Goal: Transaction & Acquisition: Purchase product/service

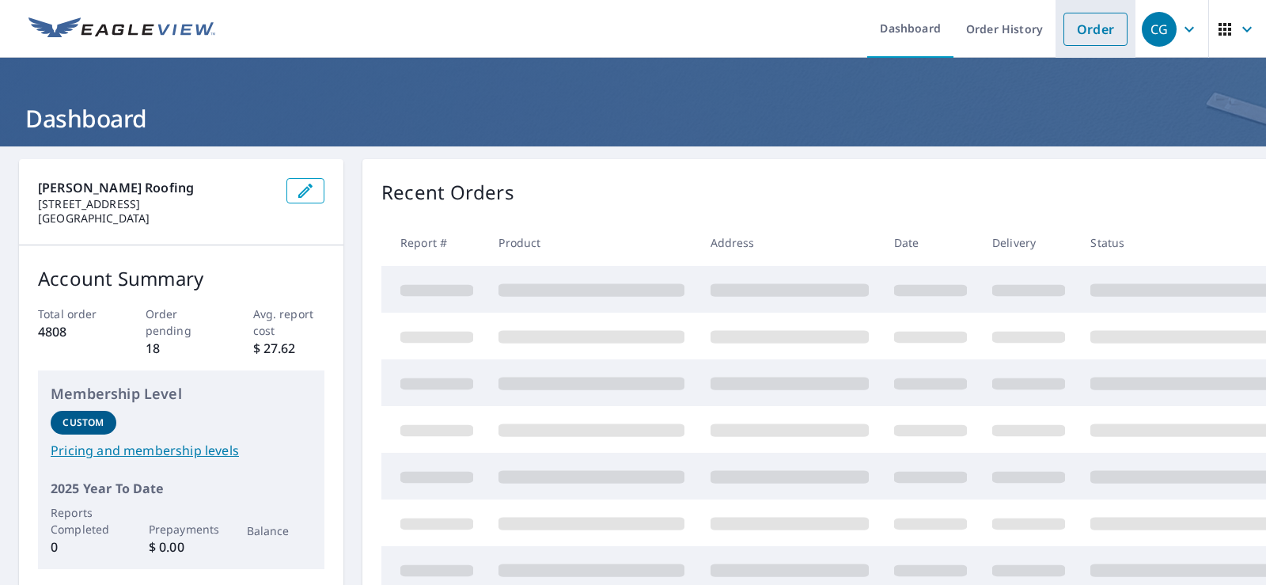
click at [1067, 25] on link "Order" at bounding box center [1095, 29] width 64 height 33
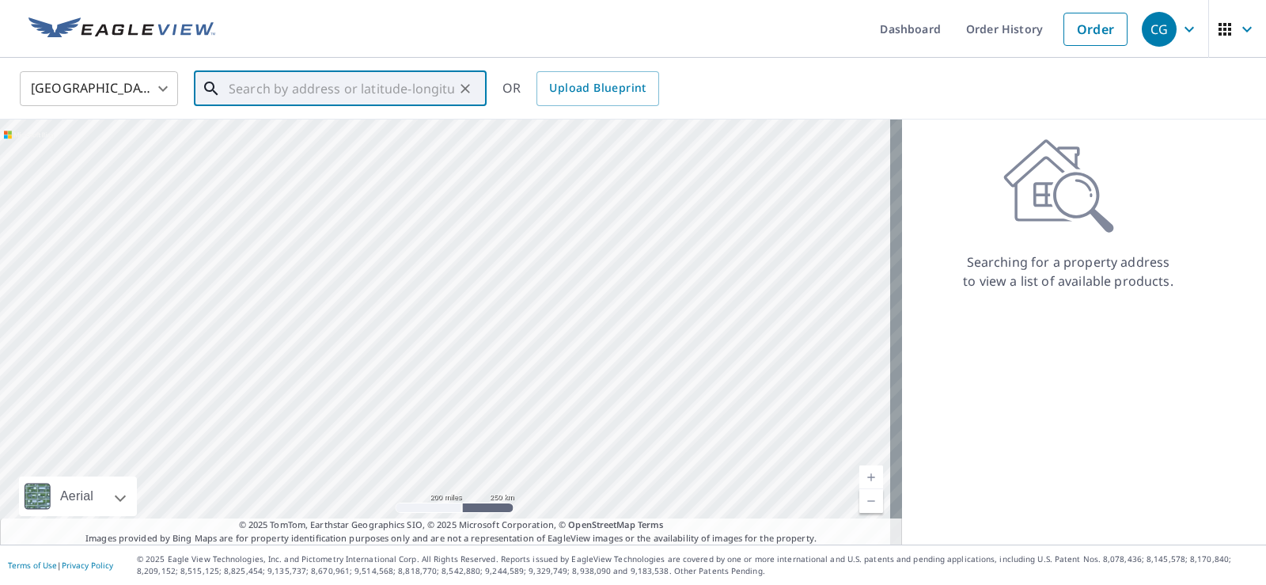
click at [257, 84] on input "text" at bounding box center [341, 88] width 225 height 44
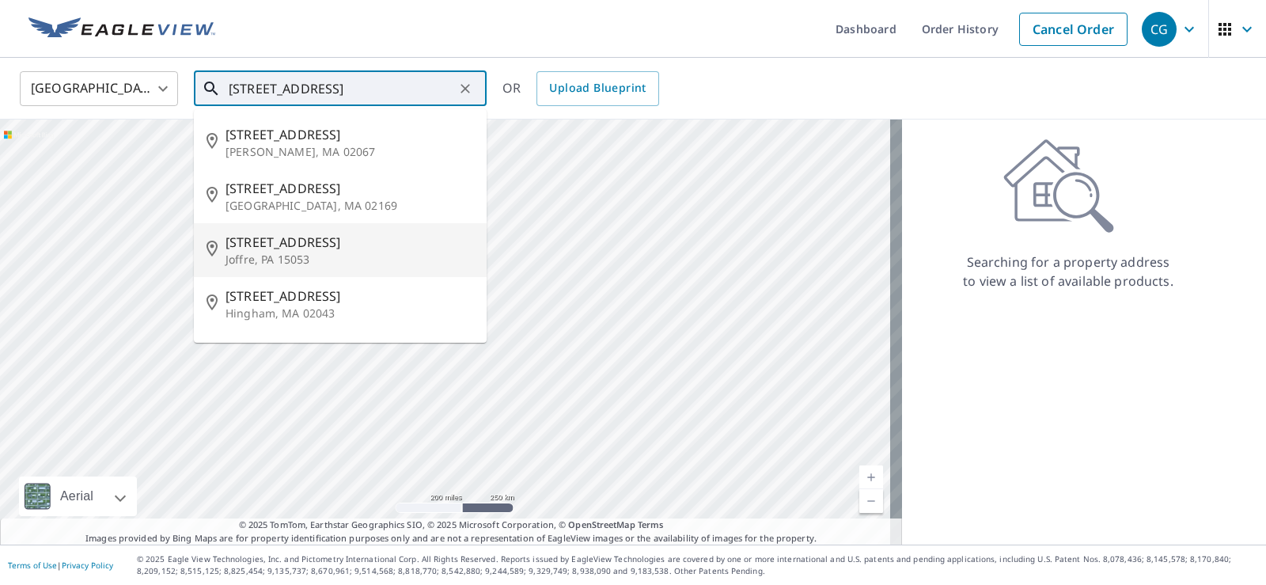
click at [253, 242] on span "26 Station St" at bounding box center [349, 242] width 248 height 19
type input "26 Station St Joffre, PA 15053"
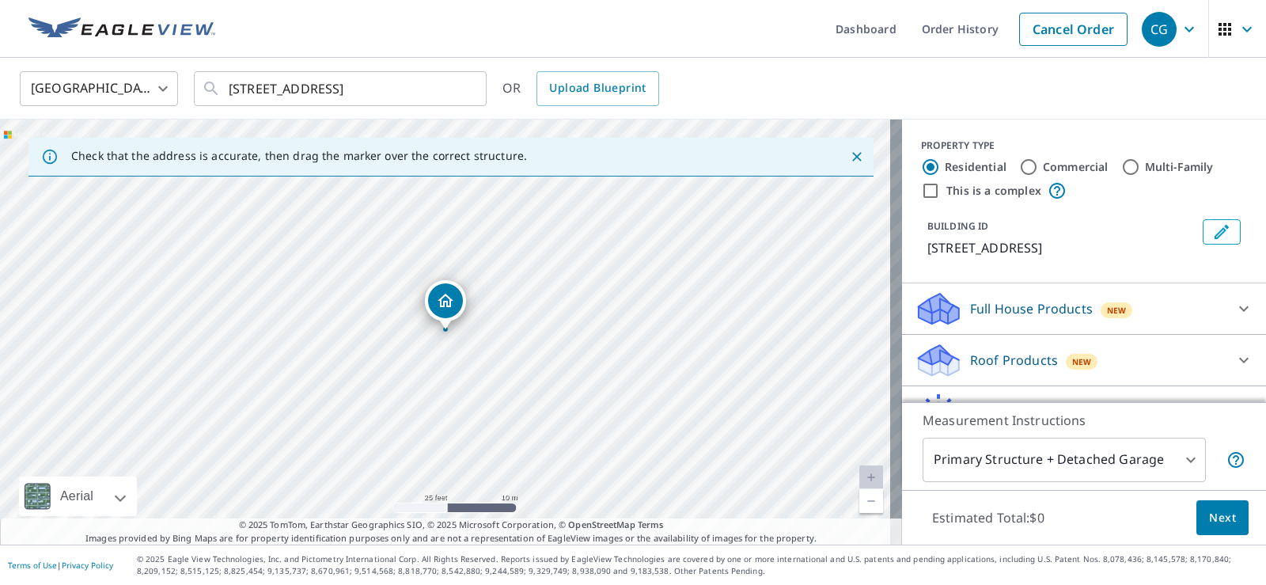
click at [957, 353] on div "Roof Products New" at bounding box center [1070, 360] width 310 height 37
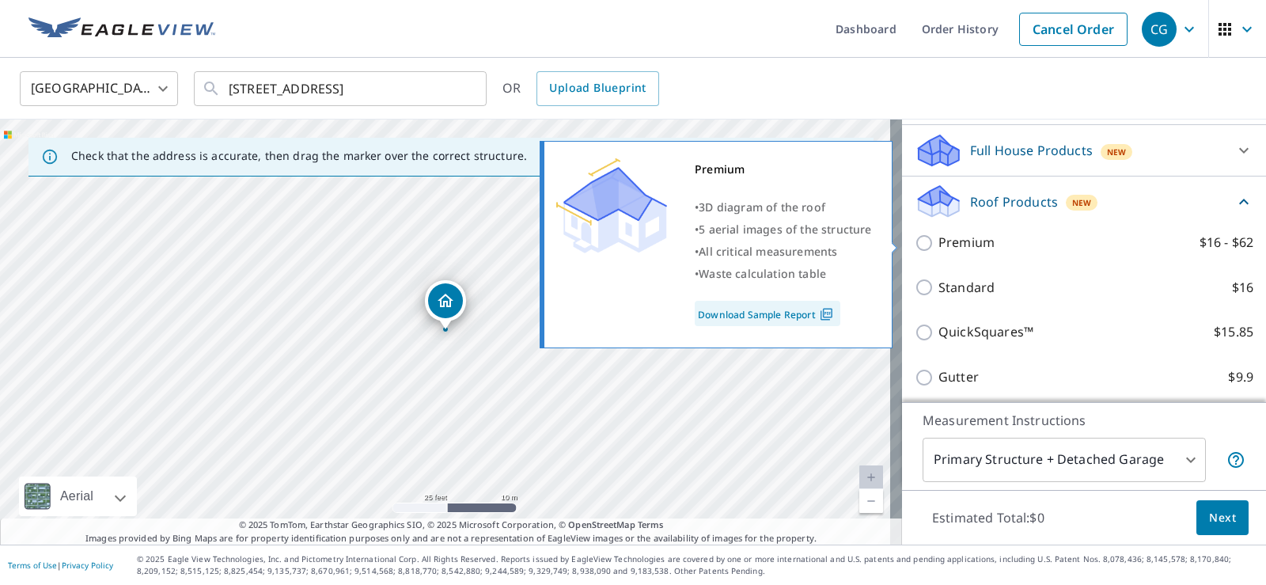
click at [917, 240] on input "Premium $16 - $62" at bounding box center [927, 242] width 24 height 19
checkbox input "true"
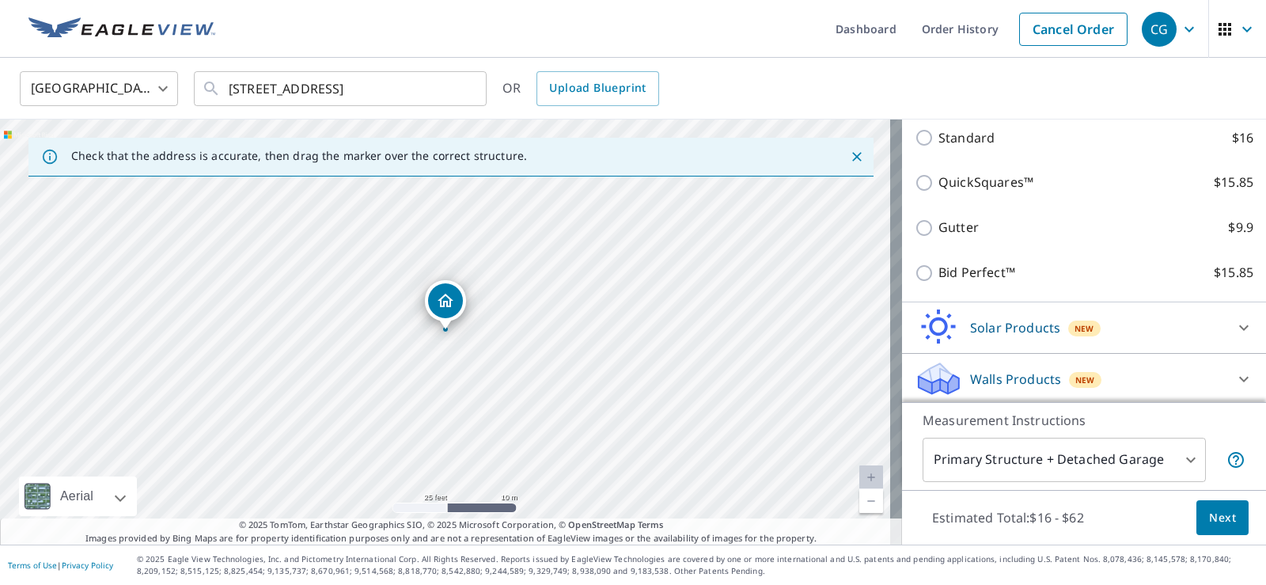
scroll to position [370, 0]
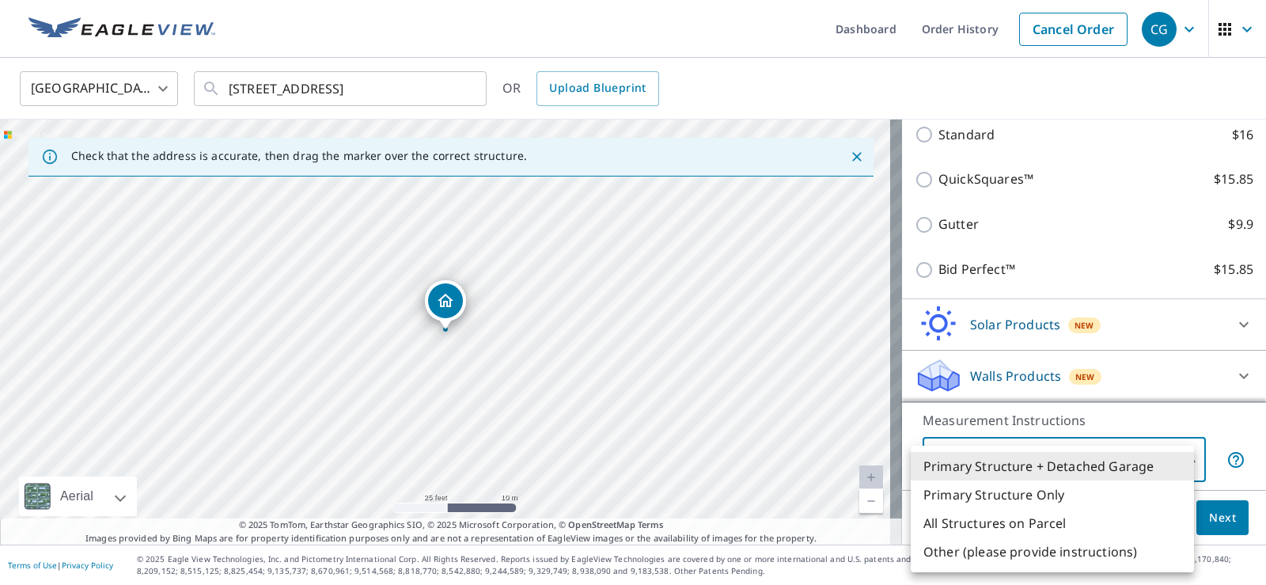
click at [1057, 457] on body "CG CG Dashboard Order History Cancel Order CG United States US ​ 26 Station St …" at bounding box center [633, 292] width 1266 height 585
click at [1052, 502] on li "Primary Structure Only" at bounding box center [1052, 494] width 283 height 28
type input "2"
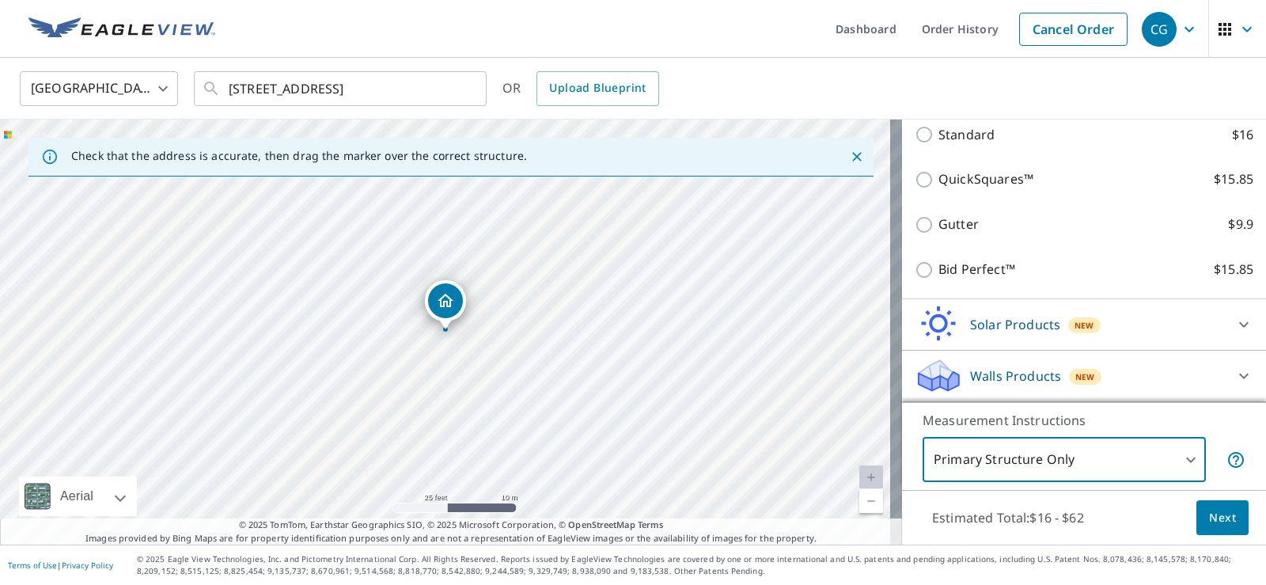
click at [1209, 517] on span "Next" at bounding box center [1222, 518] width 27 height 20
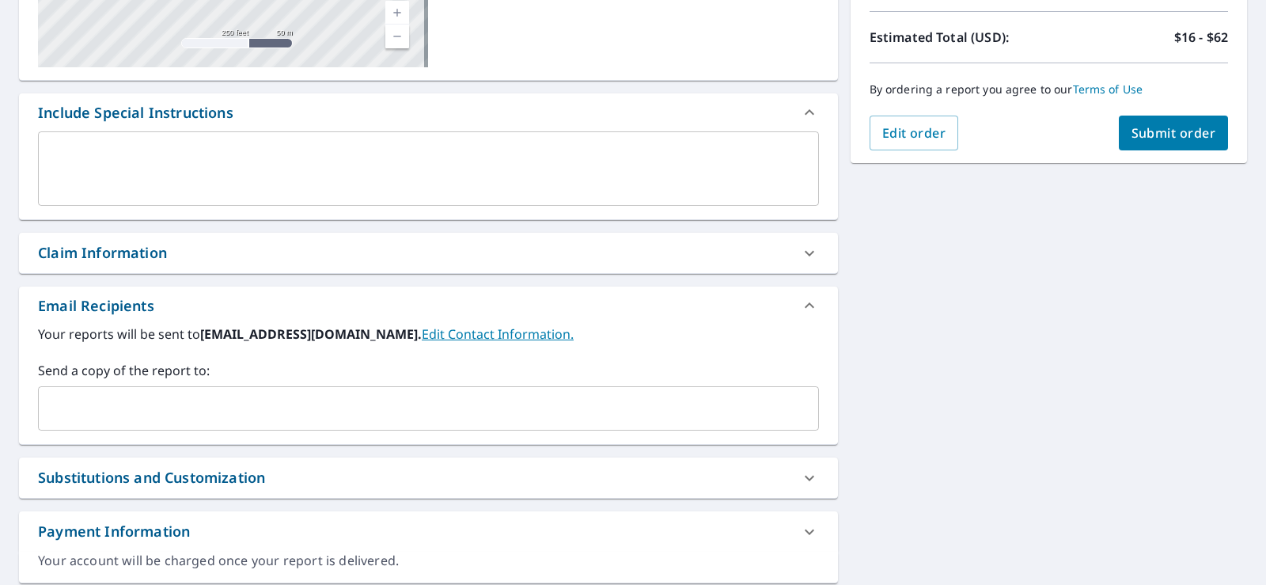
scroll to position [393, 0]
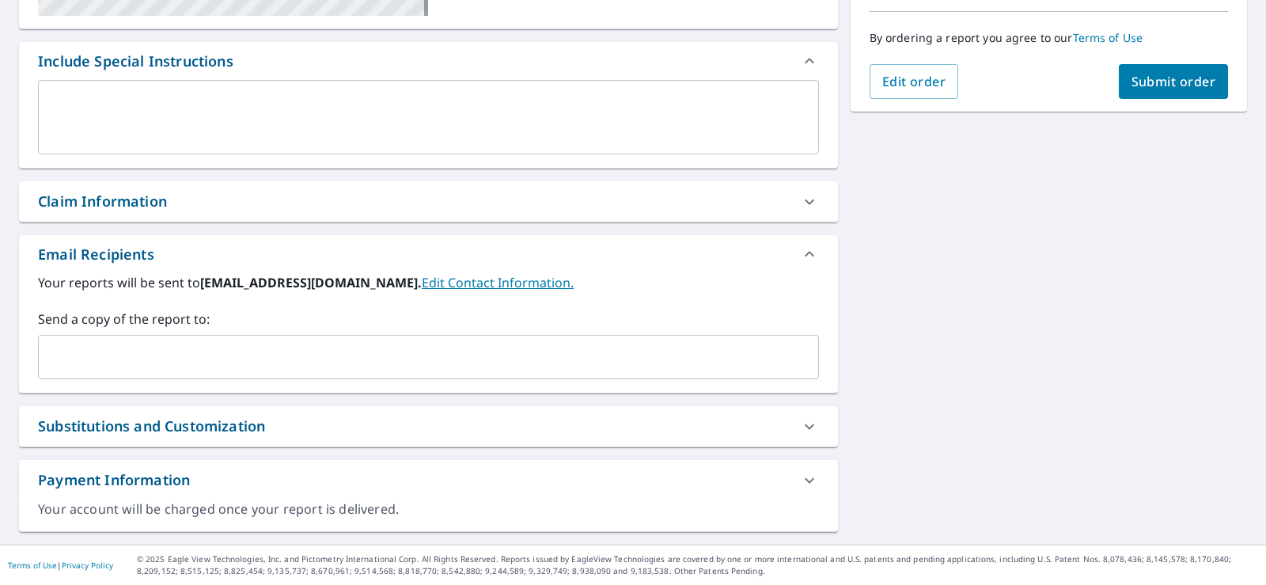
click at [1175, 82] on span "Submit order" at bounding box center [1173, 81] width 85 height 17
checkbox input "true"
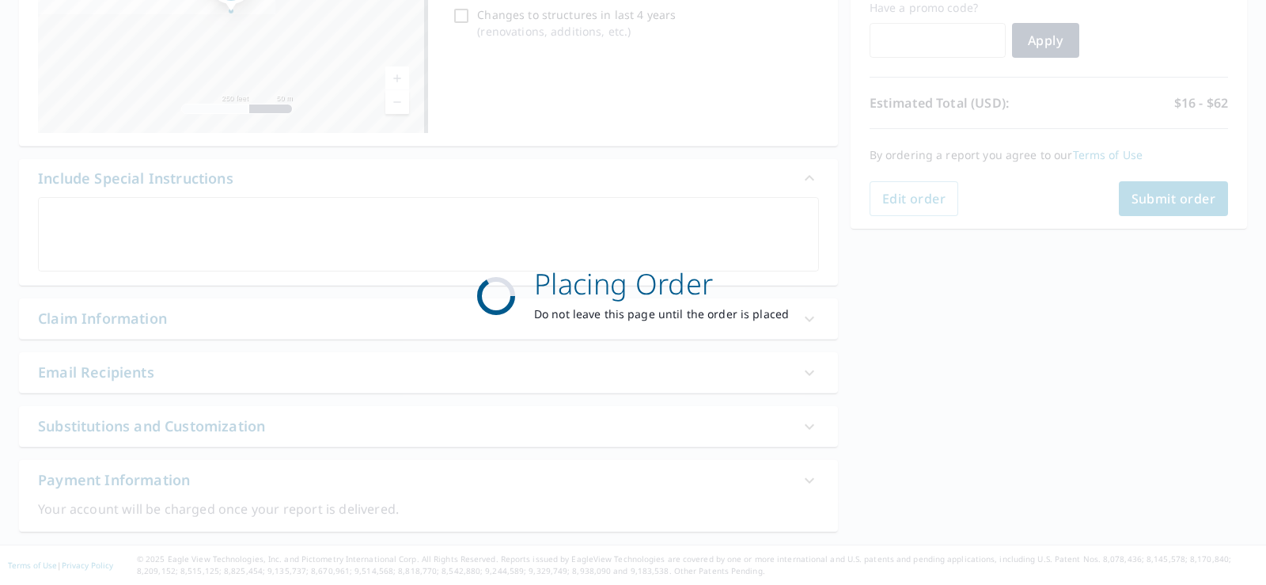
scroll to position [276, 0]
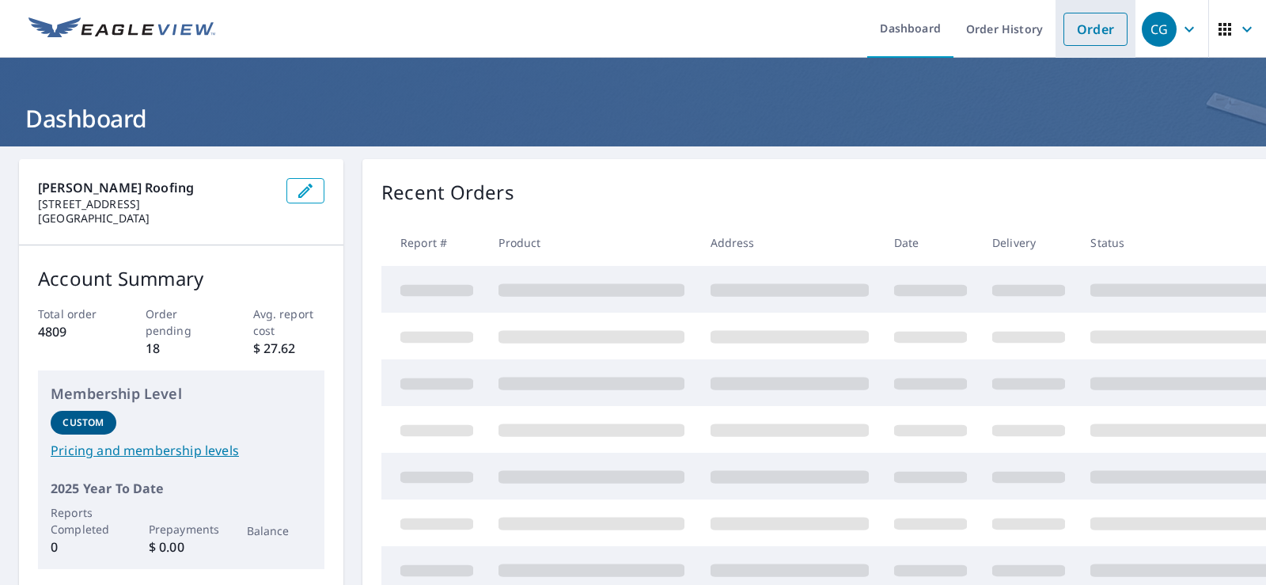
click at [1074, 28] on link "Order" at bounding box center [1095, 29] width 64 height 33
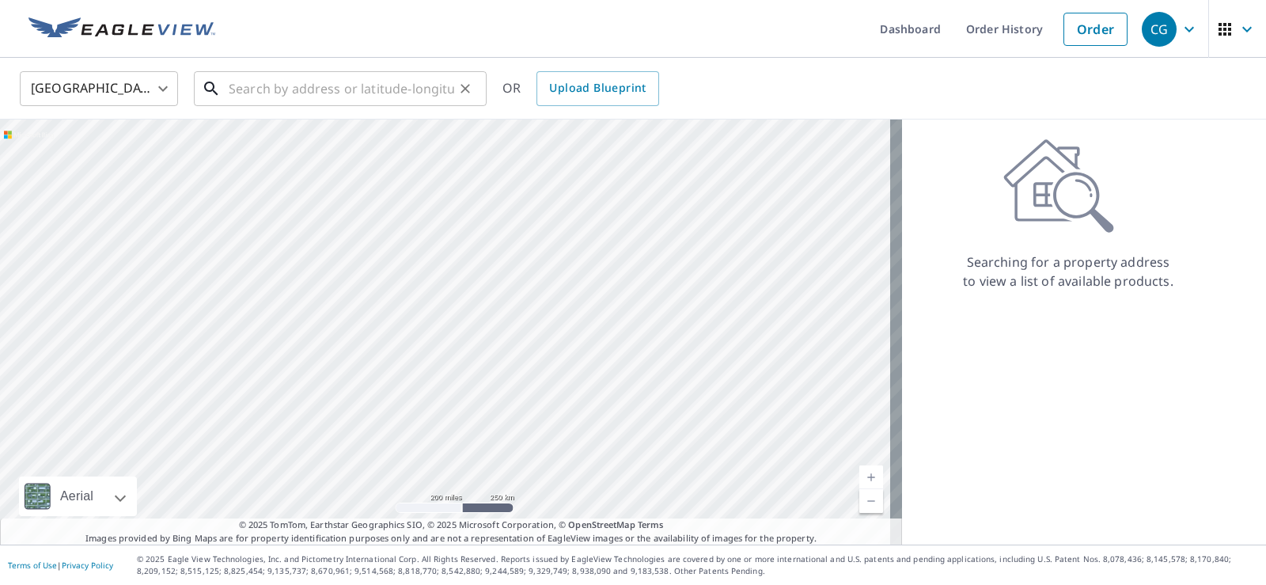
click at [263, 87] on input "text" at bounding box center [341, 88] width 225 height 44
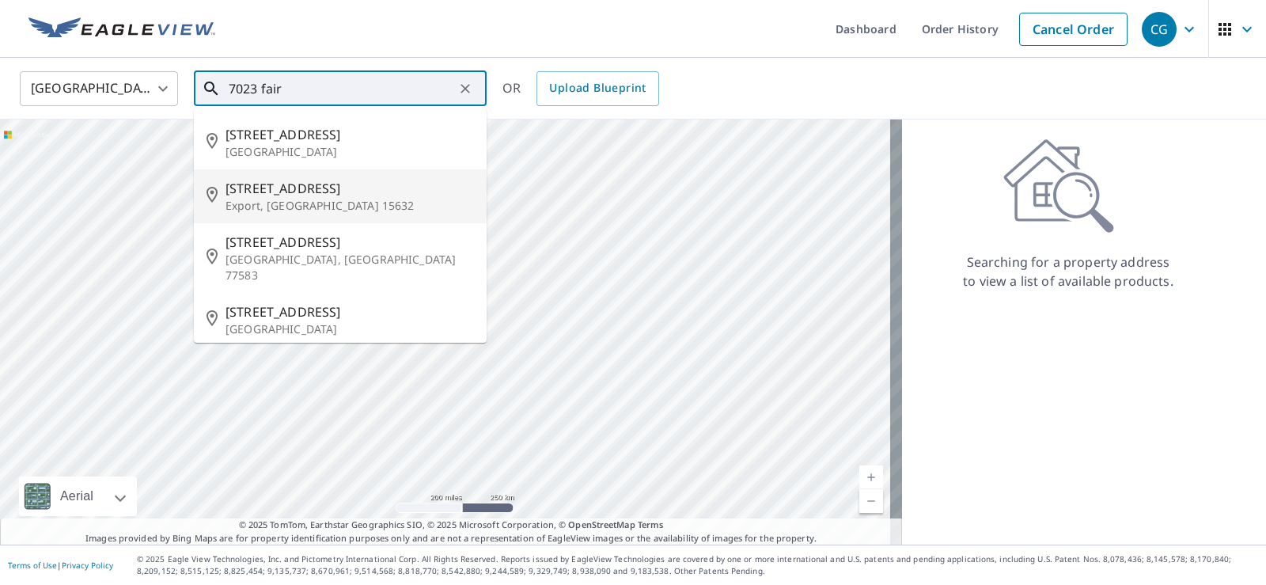
click at [243, 198] on p "Export, [GEOGRAPHIC_DATA] 15632" at bounding box center [349, 206] width 248 height 16
type input "[STREET_ADDRESS]"
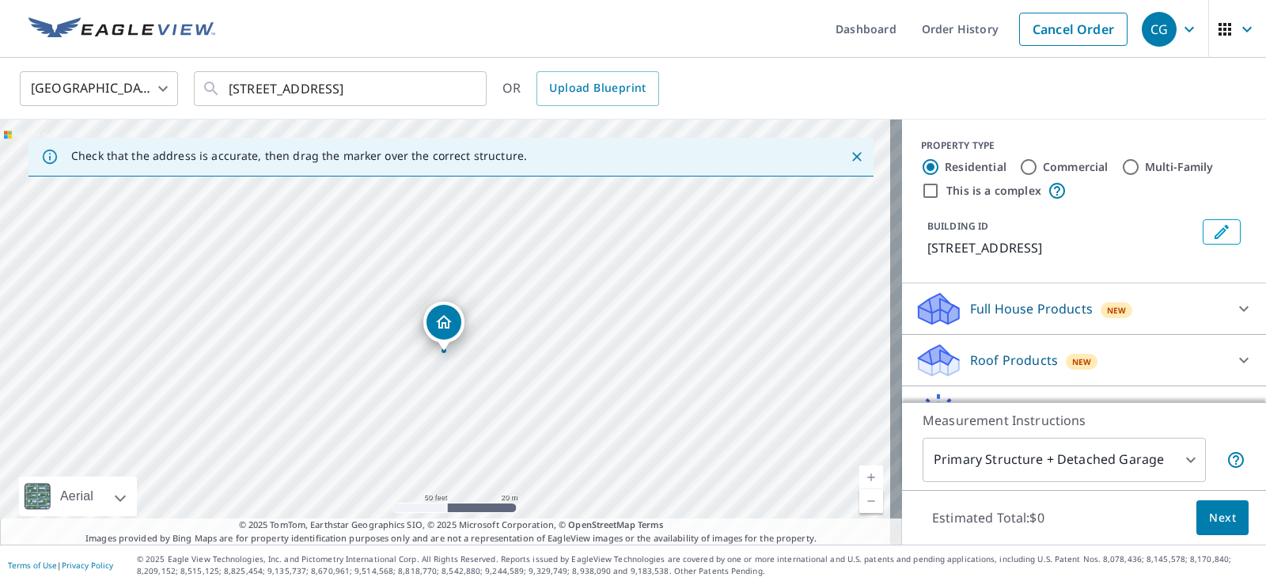
drag, startPoint x: 498, startPoint y: 301, endPoint x: 491, endPoint y: 438, distance: 137.1
click at [491, 438] on div "[STREET_ADDRESS]" at bounding box center [451, 331] width 902 height 425
click at [991, 347] on div "Roof Products New" at bounding box center [1070, 360] width 310 height 37
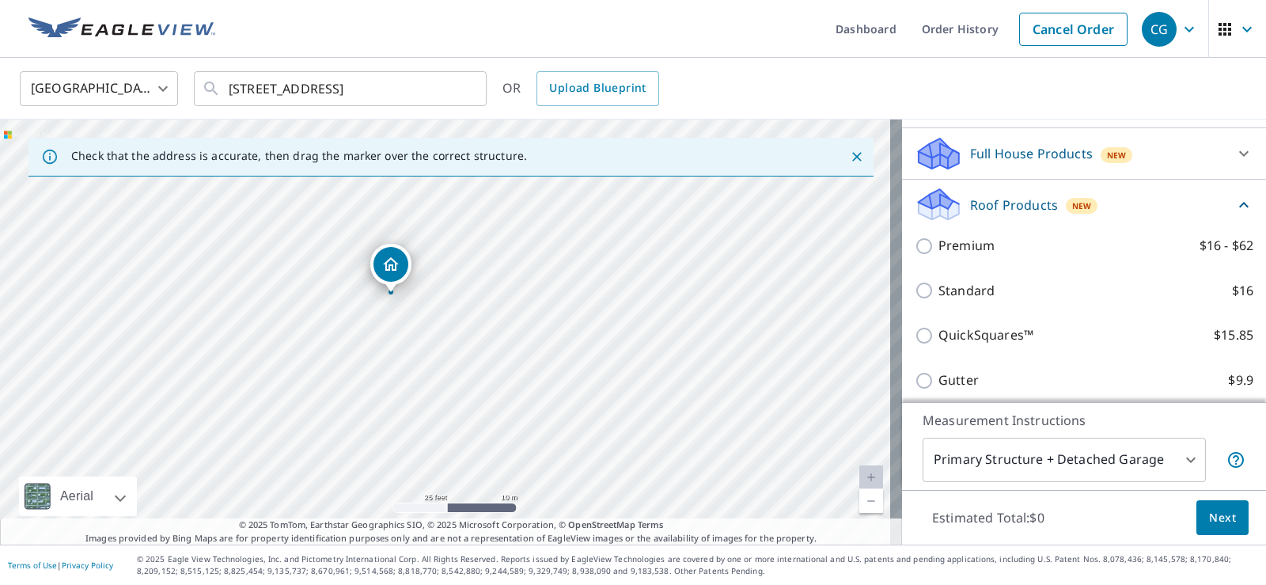
scroll to position [158, 0]
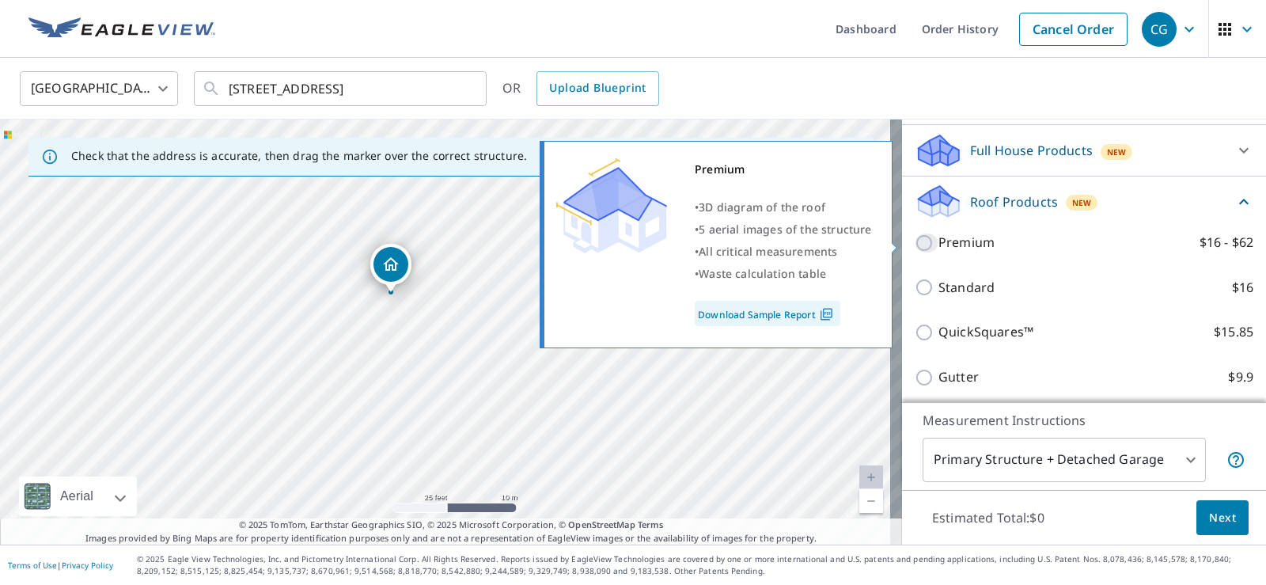
click at [915, 243] on input "Premium $16 - $62" at bounding box center [927, 242] width 24 height 19
checkbox input "true"
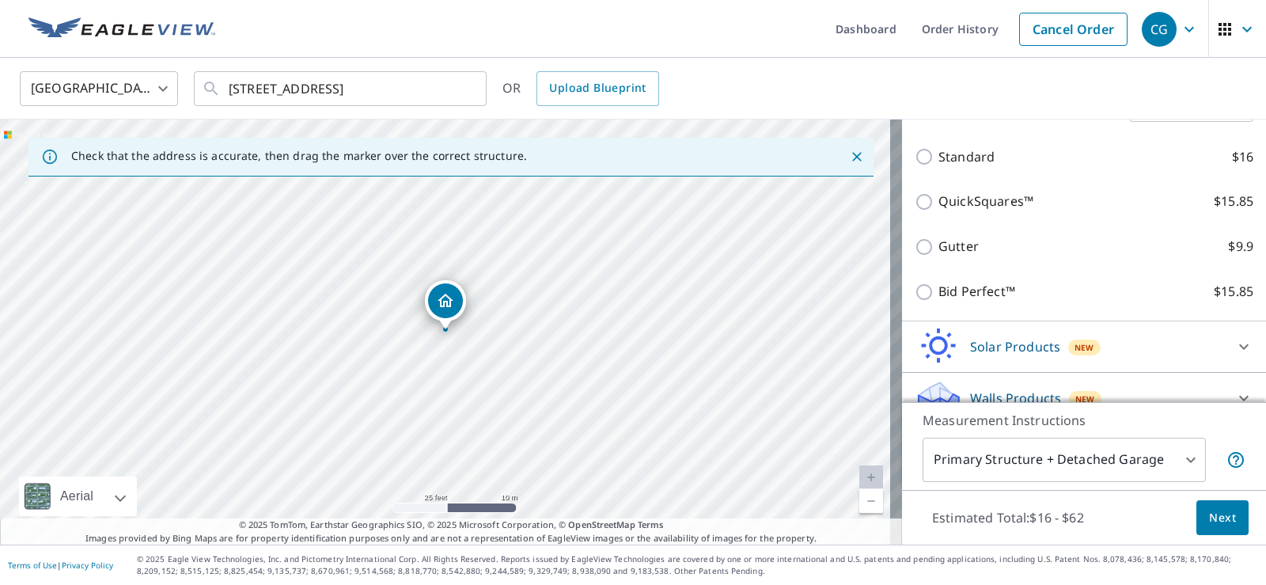
scroll to position [370, 0]
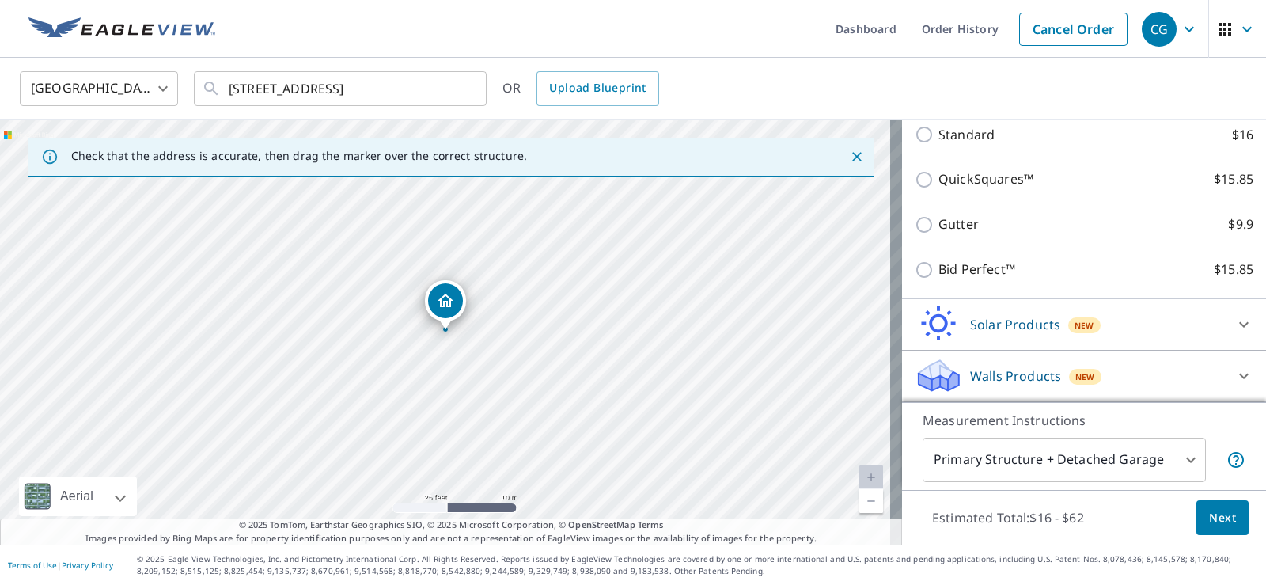
click at [1036, 464] on body "CG CG Dashboard Order History Cancel Order CG [GEOGRAPHIC_DATA] US ​ [STREET_AD…" at bounding box center [633, 292] width 1266 height 585
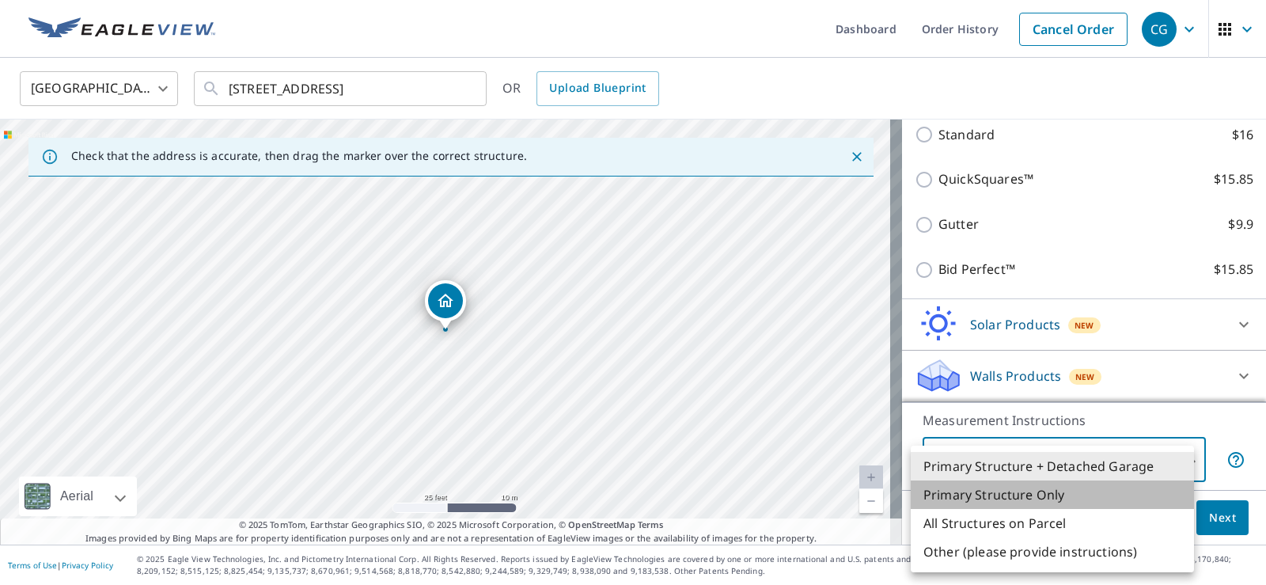
click at [1033, 494] on li "Primary Structure Only" at bounding box center [1052, 494] width 283 height 28
type input "2"
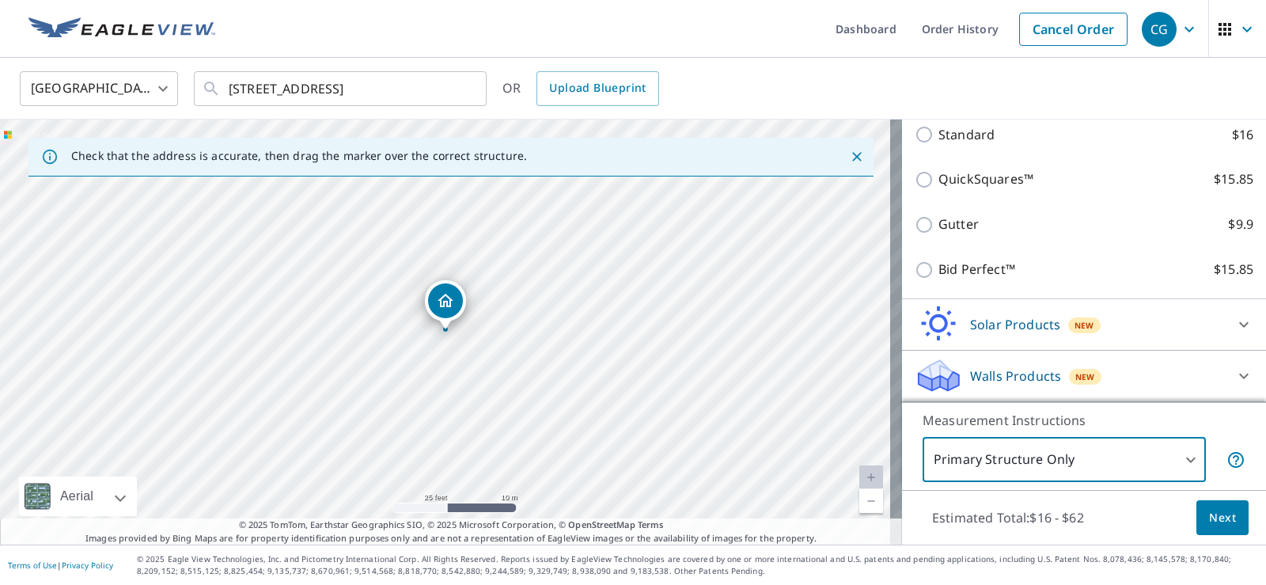
click at [1209, 520] on span "Next" at bounding box center [1222, 518] width 27 height 20
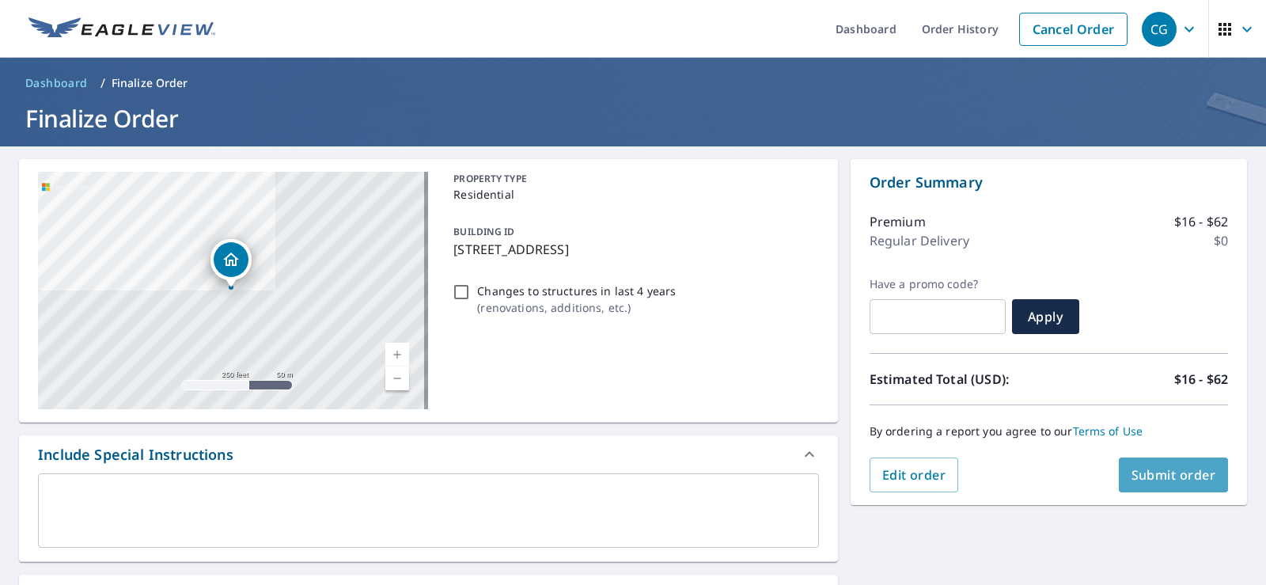
click at [1155, 475] on span "Submit order" at bounding box center [1173, 474] width 85 height 17
checkbox input "true"
